Goal: Task Accomplishment & Management: Manage account settings

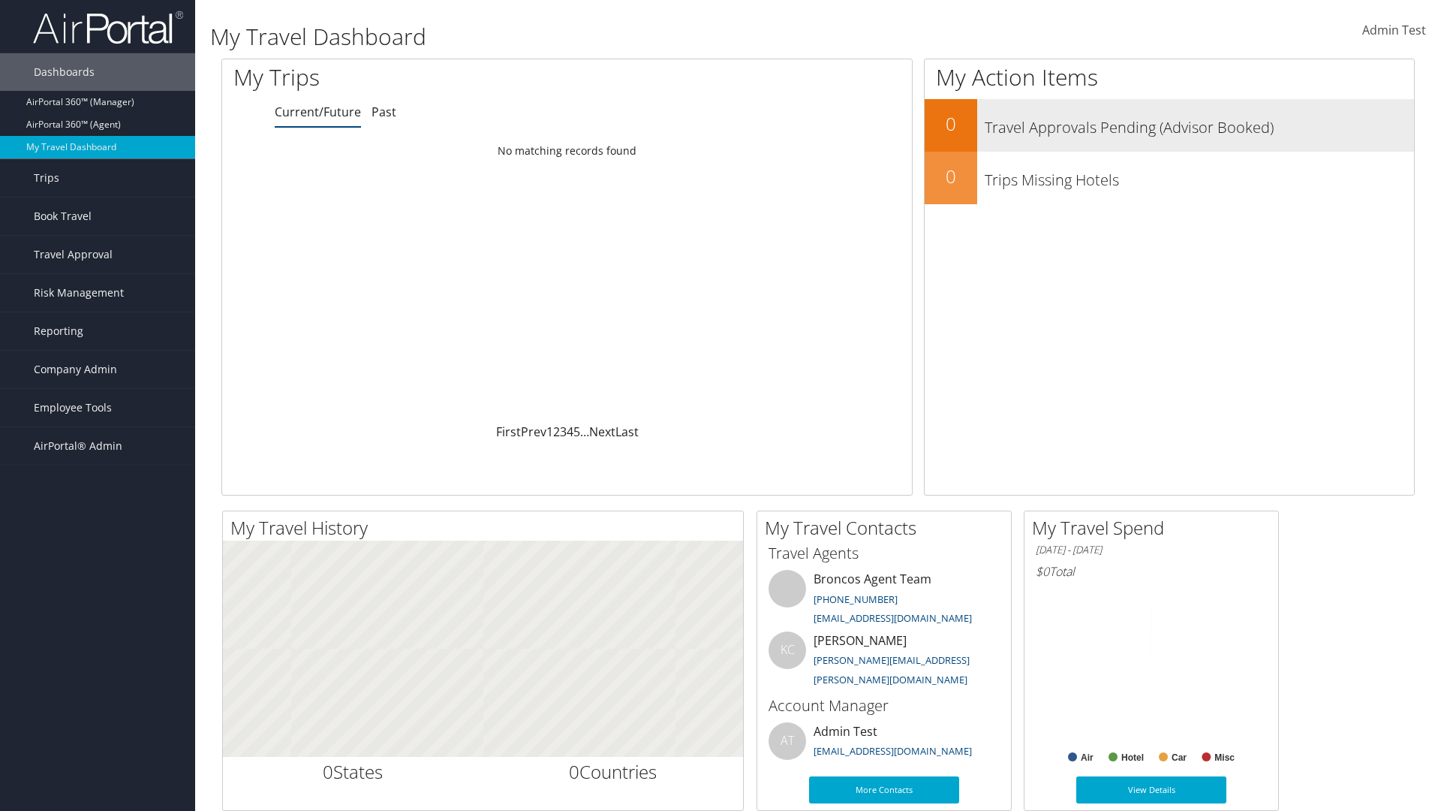
click at [1170, 125] on h3 "Travel Approvals Pending (Advisor Booked)" at bounding box center [1199, 124] width 429 height 29
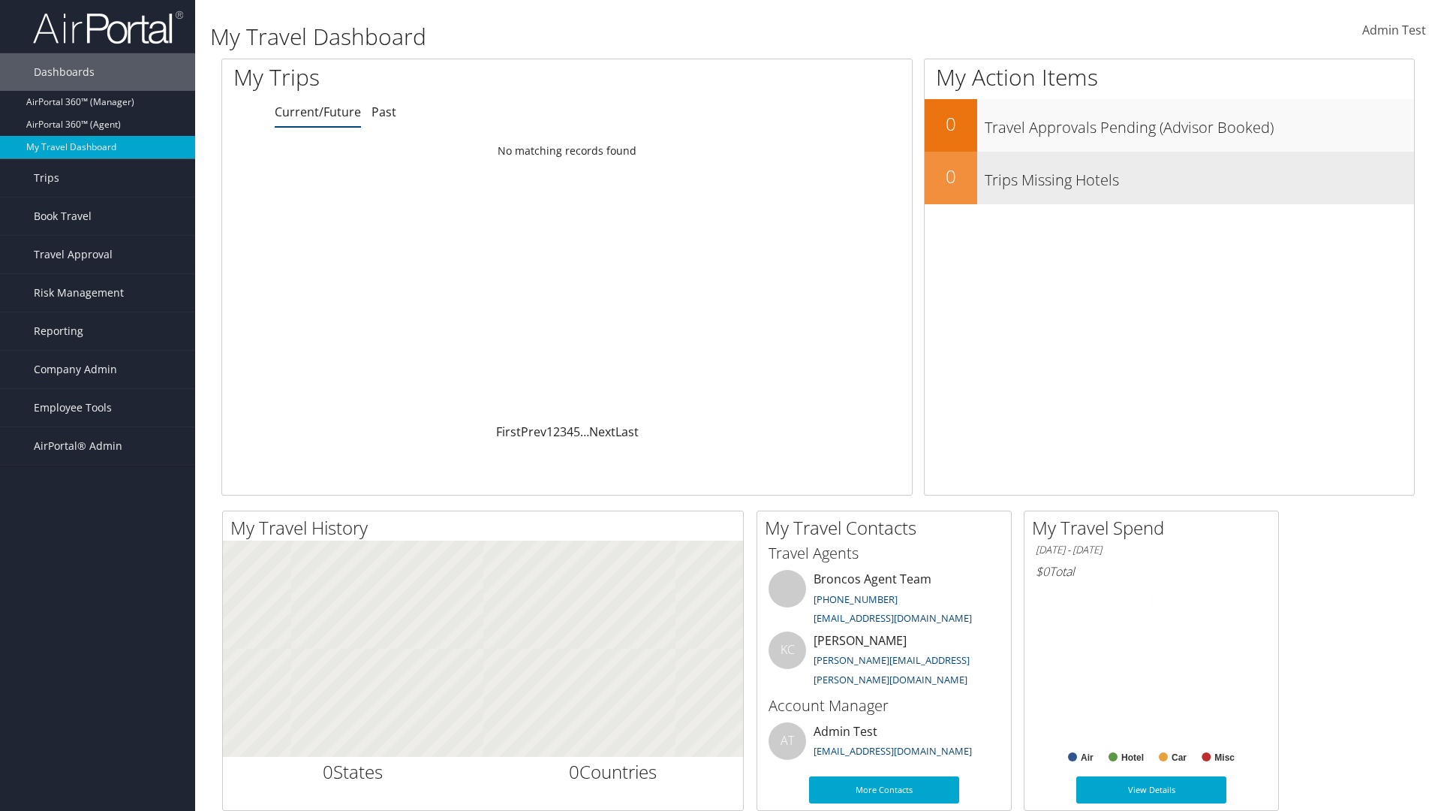
click at [1170, 178] on h3 "Trips Missing Hotels" at bounding box center [1199, 176] width 429 height 29
